Goal: Check status: Check status

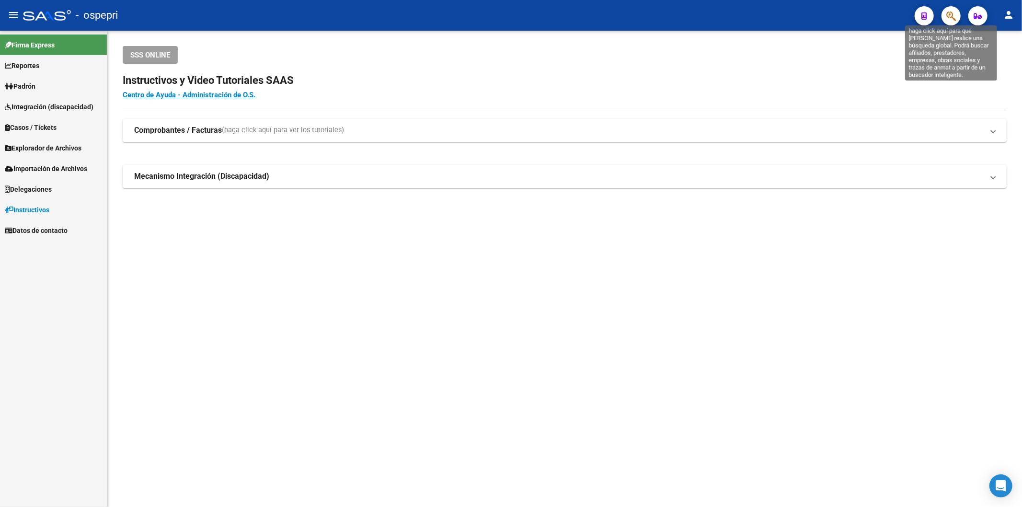
click at [954, 19] on icon "button" at bounding box center [952, 16] width 10 height 11
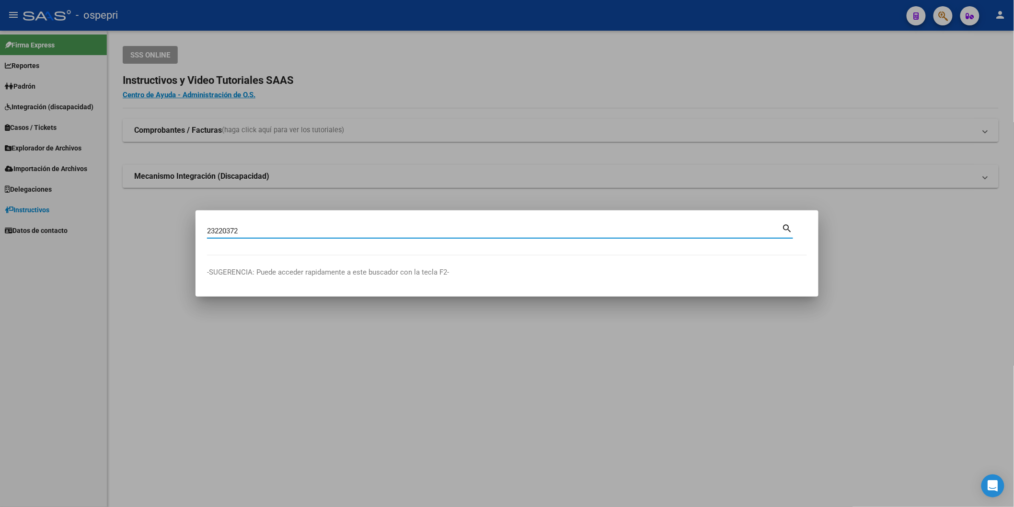
type input "23220372"
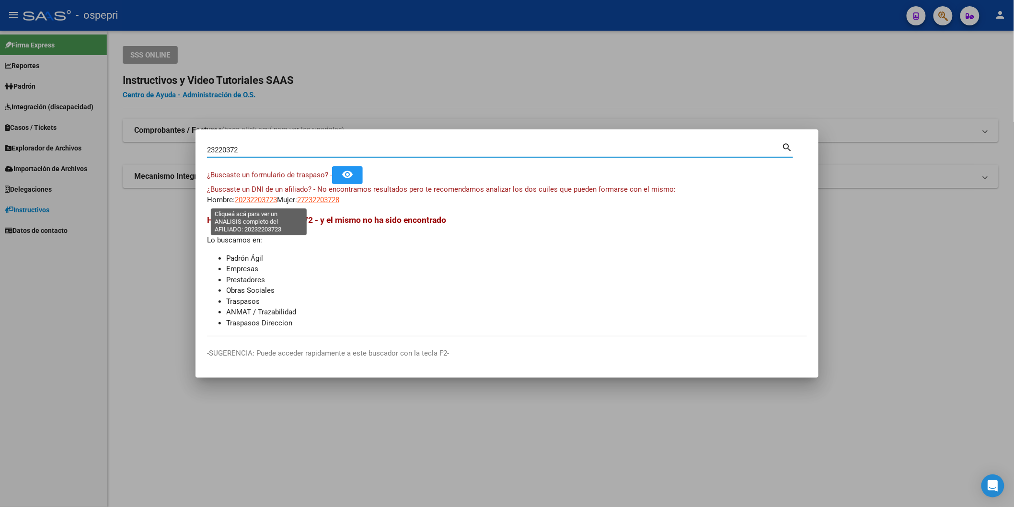
click at [253, 197] on span "20232203723" at bounding box center [256, 200] width 42 height 9
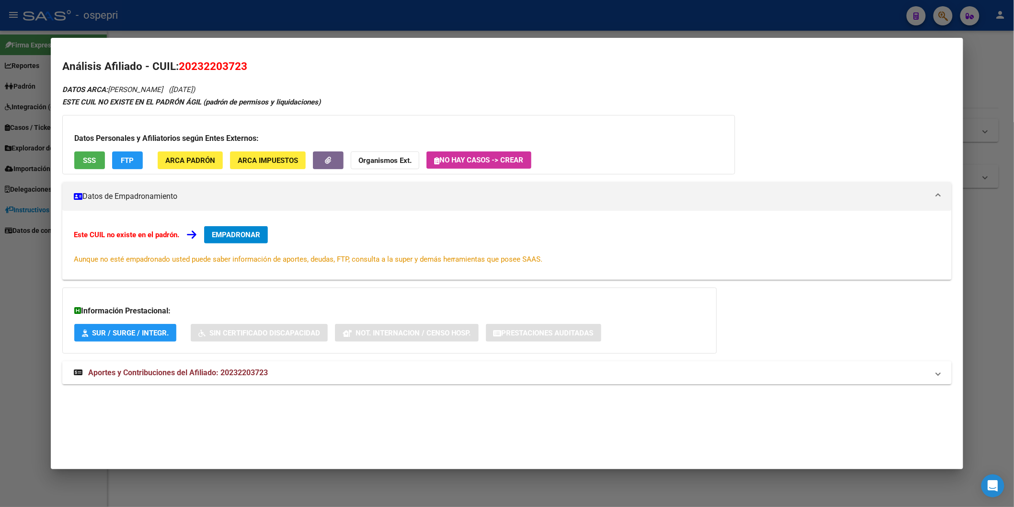
click at [208, 379] on strong "Aportes y Contribuciones del Afiliado: 20232203723" at bounding box center [171, 373] width 194 height 12
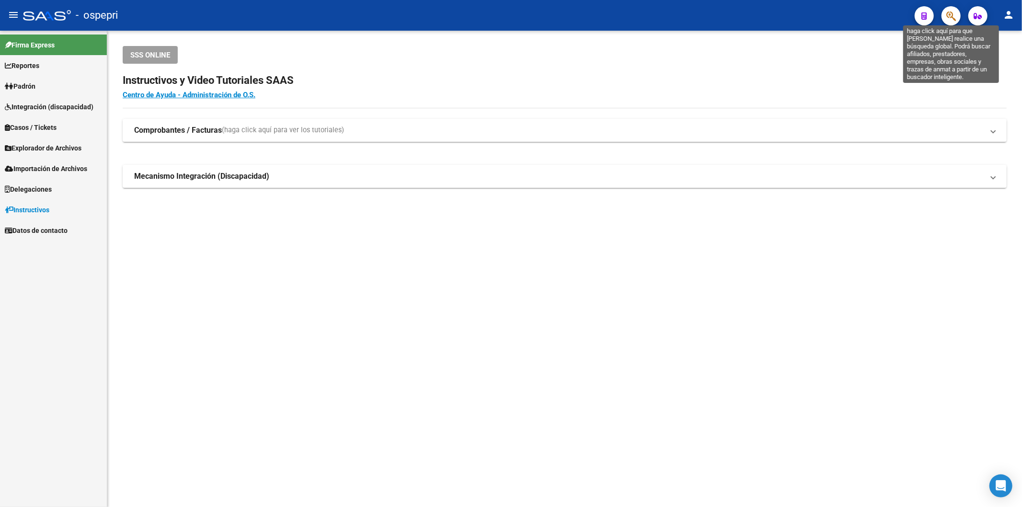
click at [954, 17] on icon "button" at bounding box center [952, 16] width 10 height 11
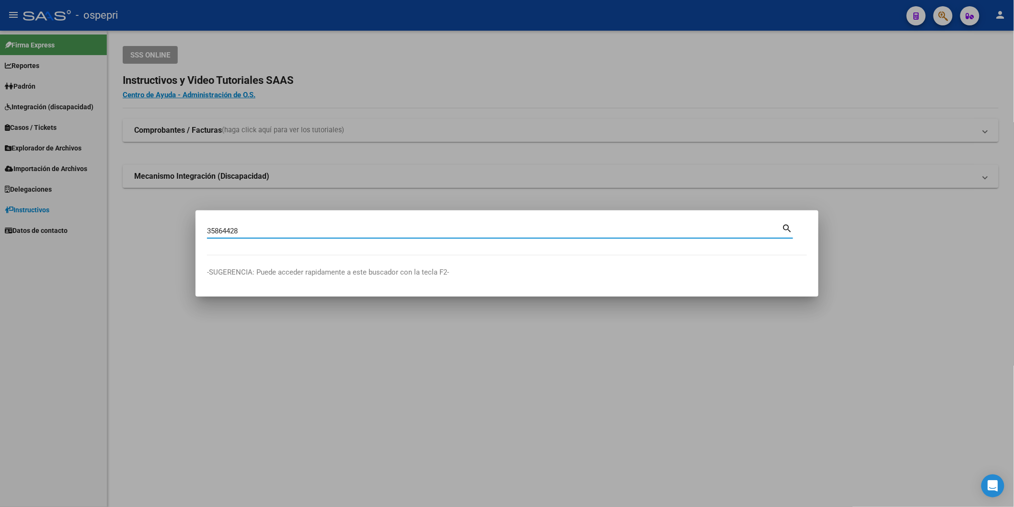
type input "35864428"
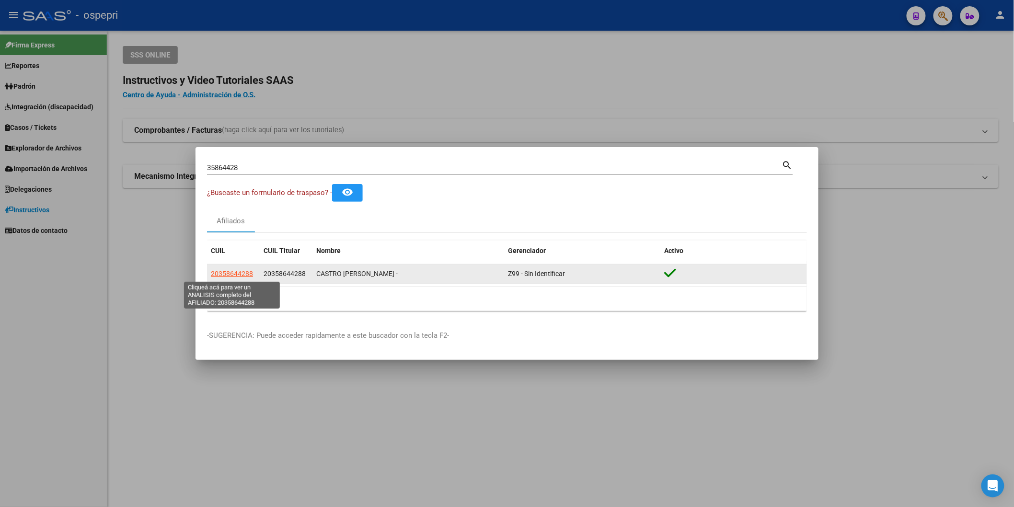
click at [237, 277] on span "20358644288" at bounding box center [232, 274] width 42 height 8
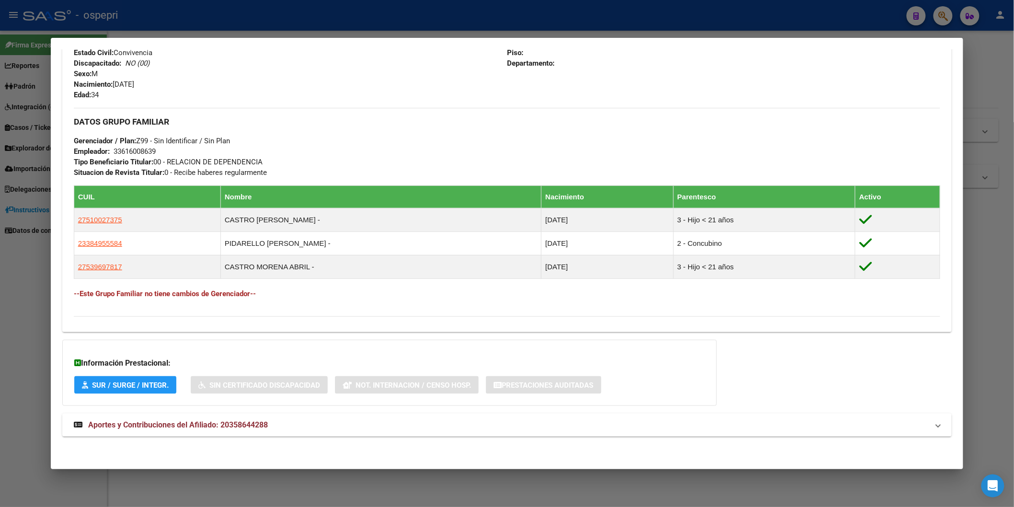
scroll to position [401, 0]
click at [193, 423] on span "Aportes y Contribuciones del Afiliado: 20358644288" at bounding box center [178, 424] width 180 height 9
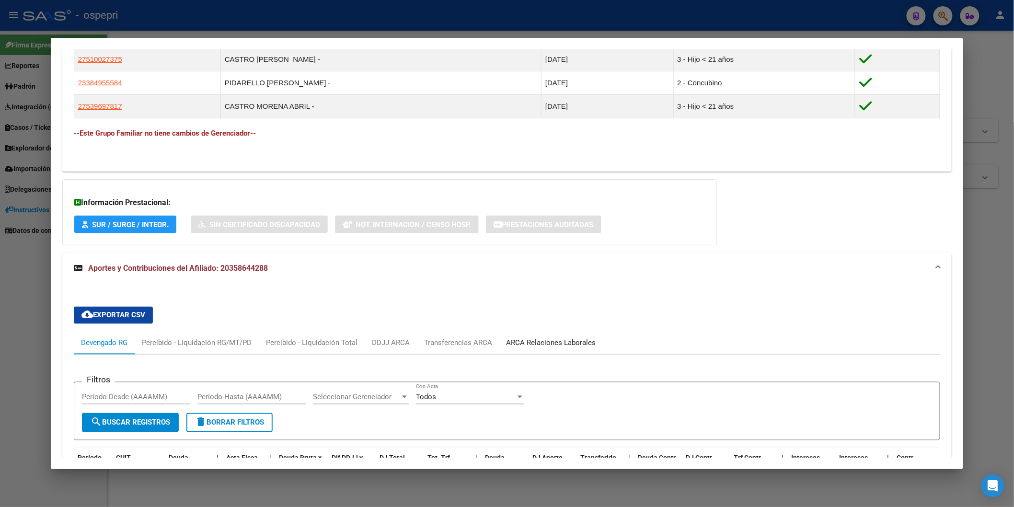
click at [546, 338] on div "ARCA Relaciones Laborales" at bounding box center [552, 343] width 90 height 11
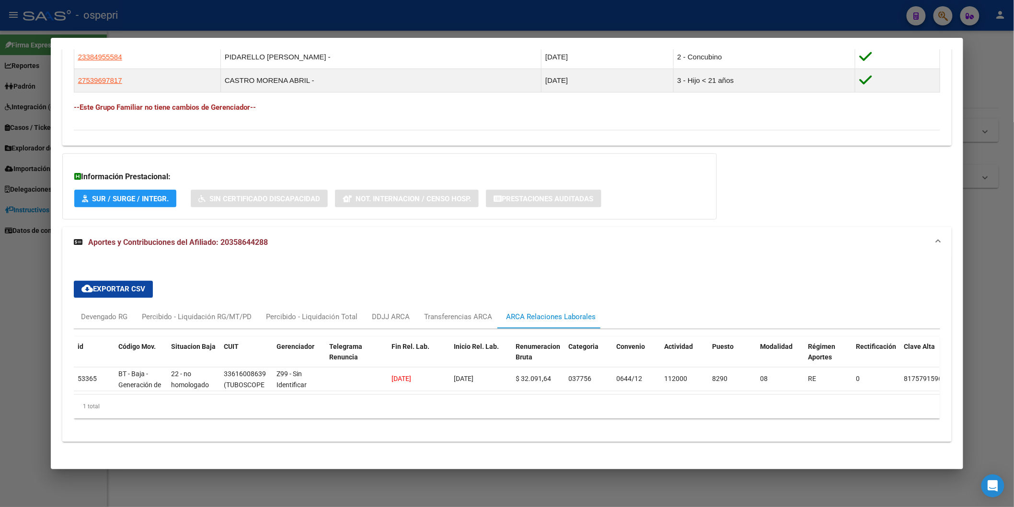
scroll to position [602, 0]
